Goal: Task Accomplishment & Management: Manage account settings

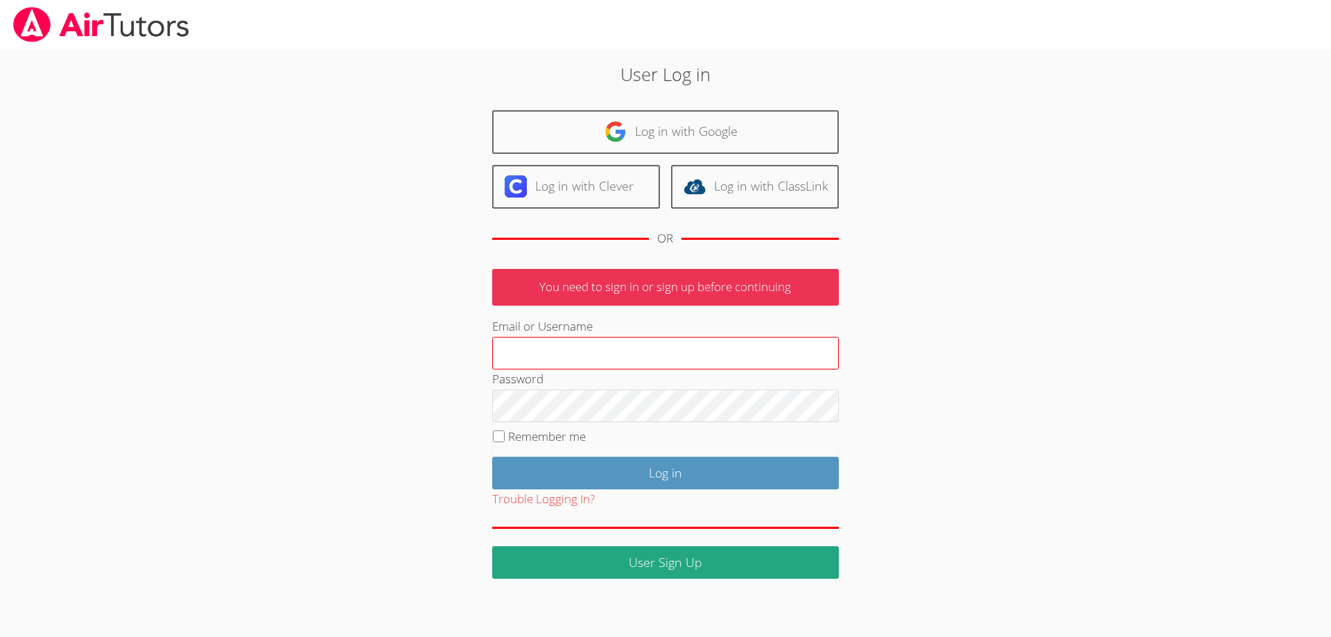
click at [524, 353] on input "Email or Username" at bounding box center [665, 353] width 347 height 33
type input "[EMAIL_ADDRESS][DOMAIN_NAME]"
click at [541, 352] on input "Email or Username" at bounding box center [665, 353] width 347 height 33
click at [553, 361] on input "Email or Username" at bounding box center [665, 353] width 347 height 33
drag, startPoint x: 1259, startPoint y: 2, endPoint x: 970, endPoint y: 216, distance: 359.5
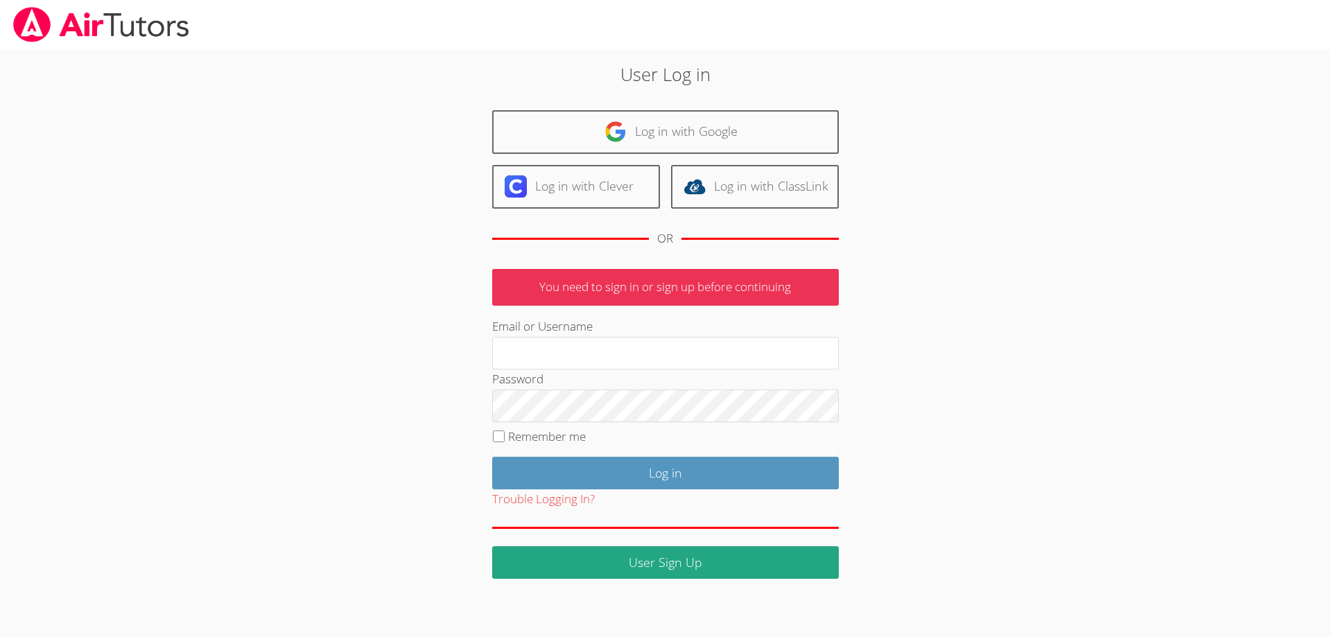
click at [970, 216] on div "User Log in Log in with Google Log in with Clever Log in with ClassLink OR You …" at bounding box center [666, 320] width 719 height 518
